Goal: Check status

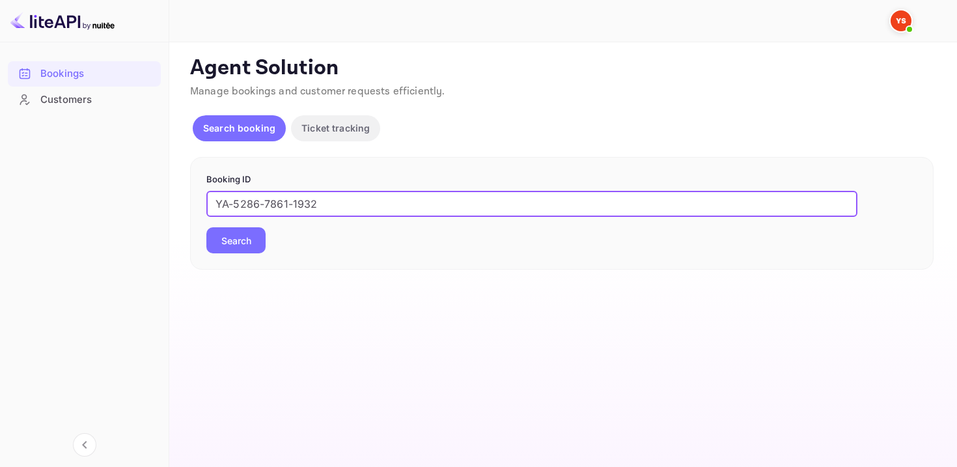
click at [206, 227] on button "Search" at bounding box center [235, 240] width 59 height 26
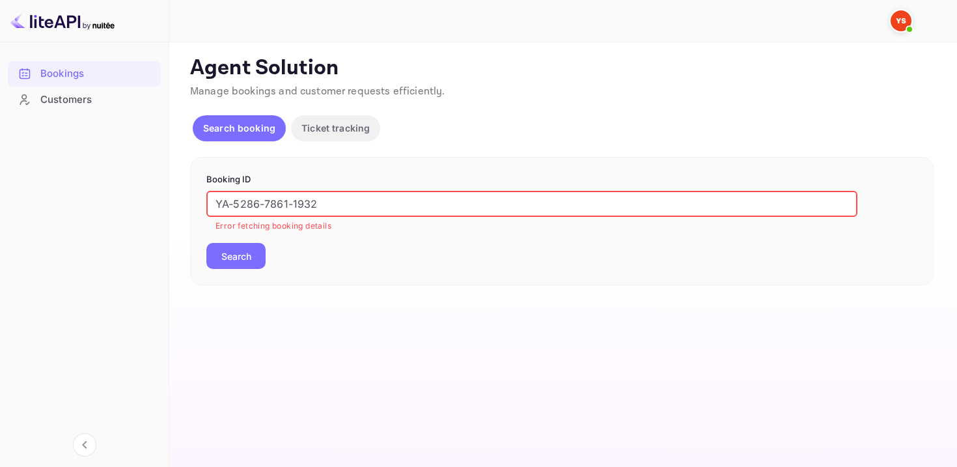
drag, startPoint x: 329, startPoint y: 205, endPoint x: 165, endPoint y: 204, distance: 164.7
click at [165, 204] on div "Bookings Customers Now you can check your travel website directly from the link…" at bounding box center [478, 233] width 957 height 467
paste input "9497238"
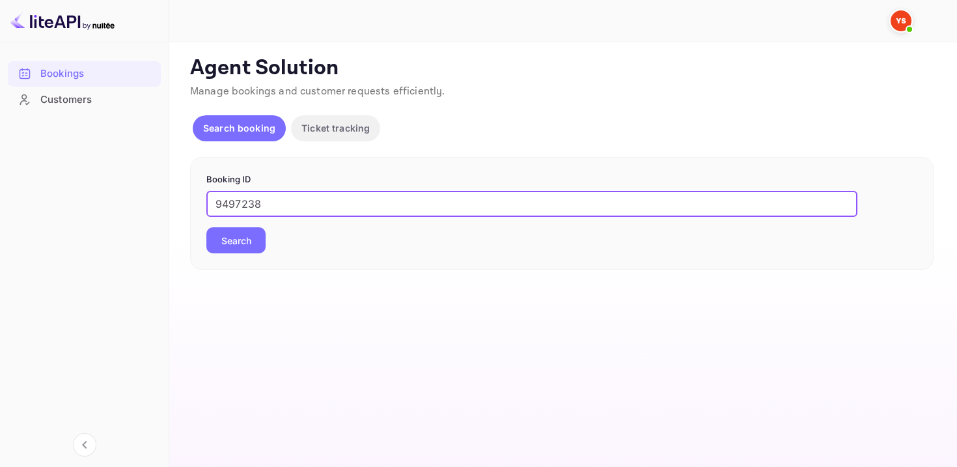
type input "9497238"
click at [206, 227] on button "Search" at bounding box center [235, 240] width 59 height 26
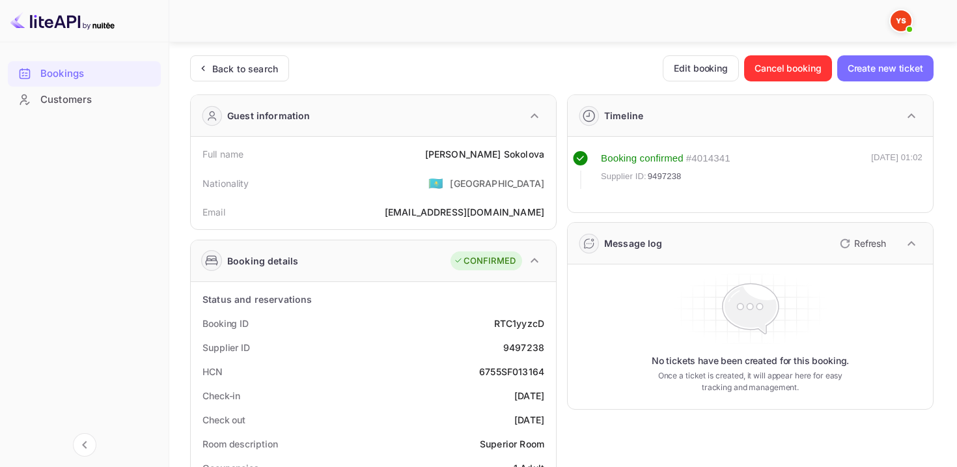
scroll to position [70, 0]
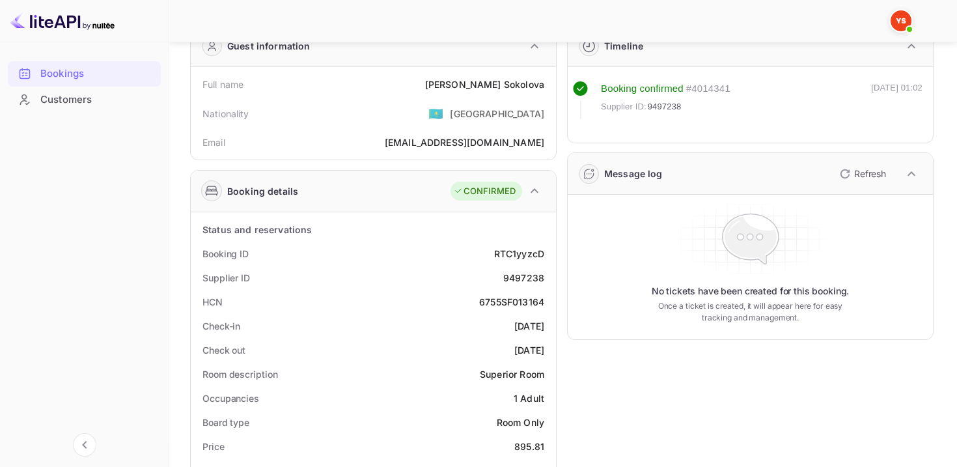
click at [489, 296] on div "6755SF013164" at bounding box center [511, 302] width 65 height 14
copy div "6755SF013164"
